Goal: Task Accomplishment & Management: Manage account settings

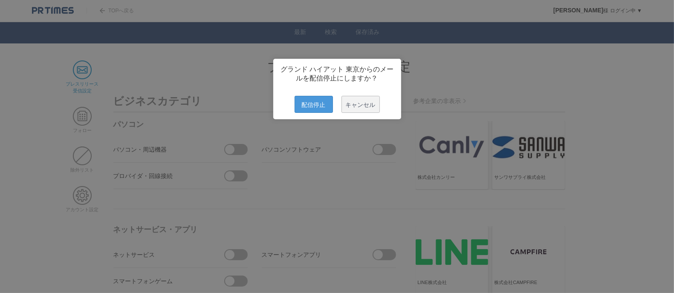
click at [314, 107] on span "配信停止" at bounding box center [313, 104] width 38 height 17
click at [320, 113] on span "配信停止" at bounding box center [313, 104] width 38 height 17
